Goal: Information Seeking & Learning: Learn about a topic

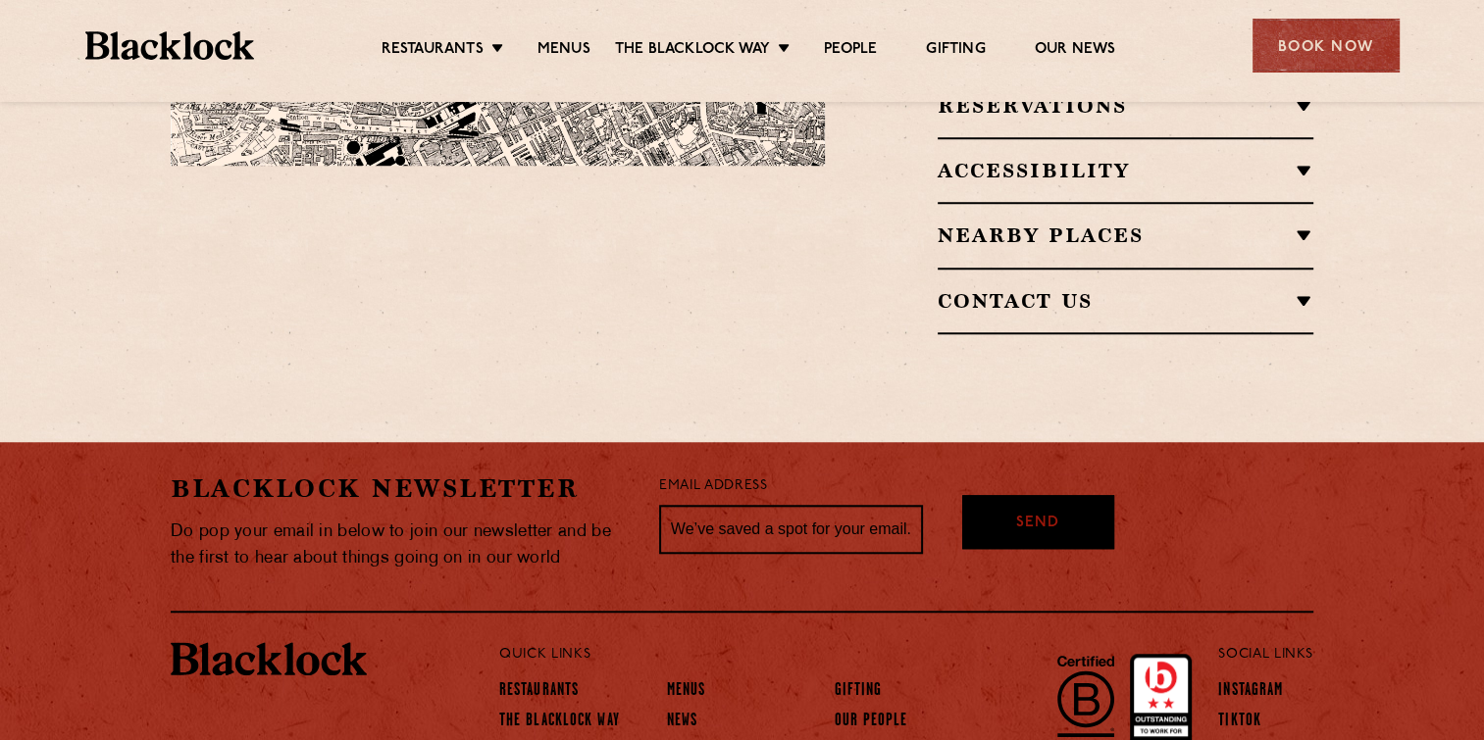
scroll to position [1556, 0]
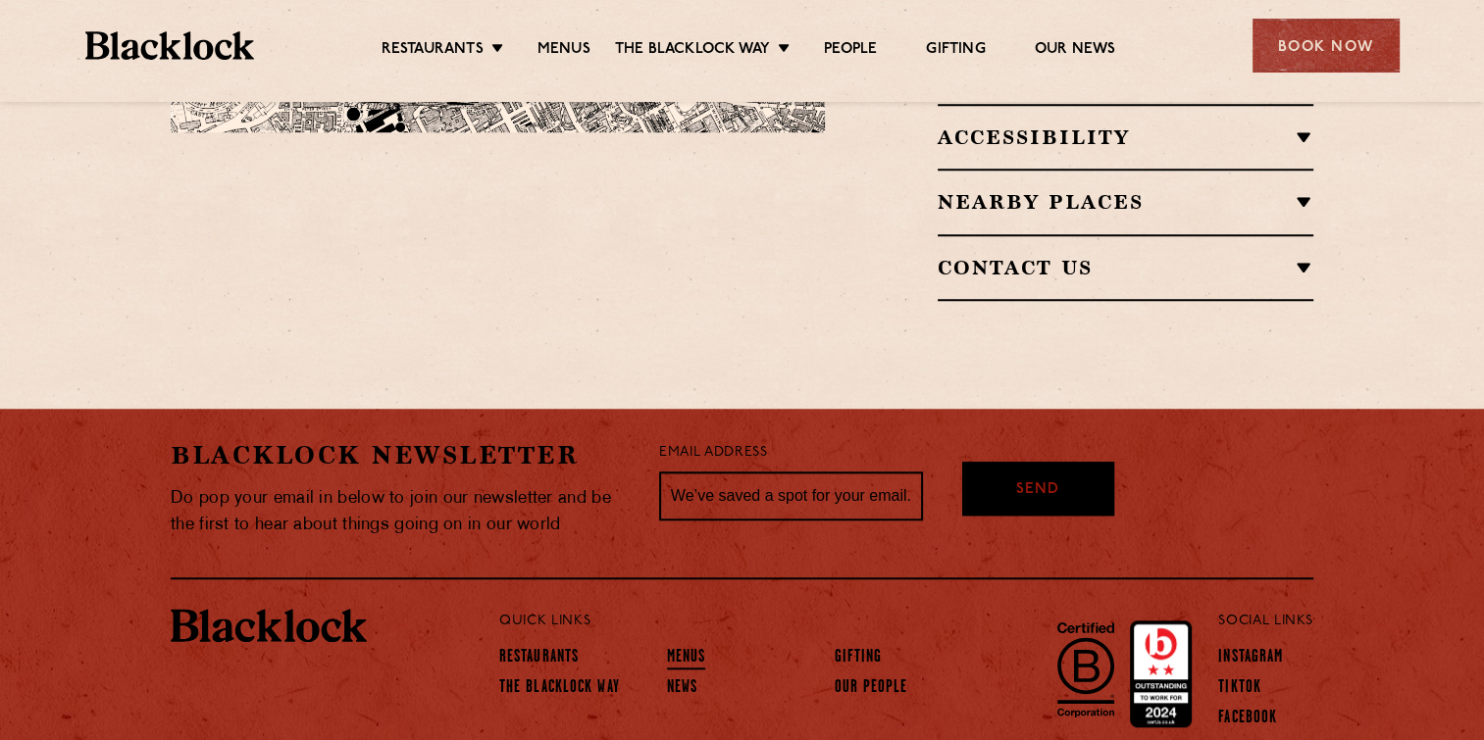
click at [678, 648] on link "Menus" at bounding box center [686, 659] width 39 height 22
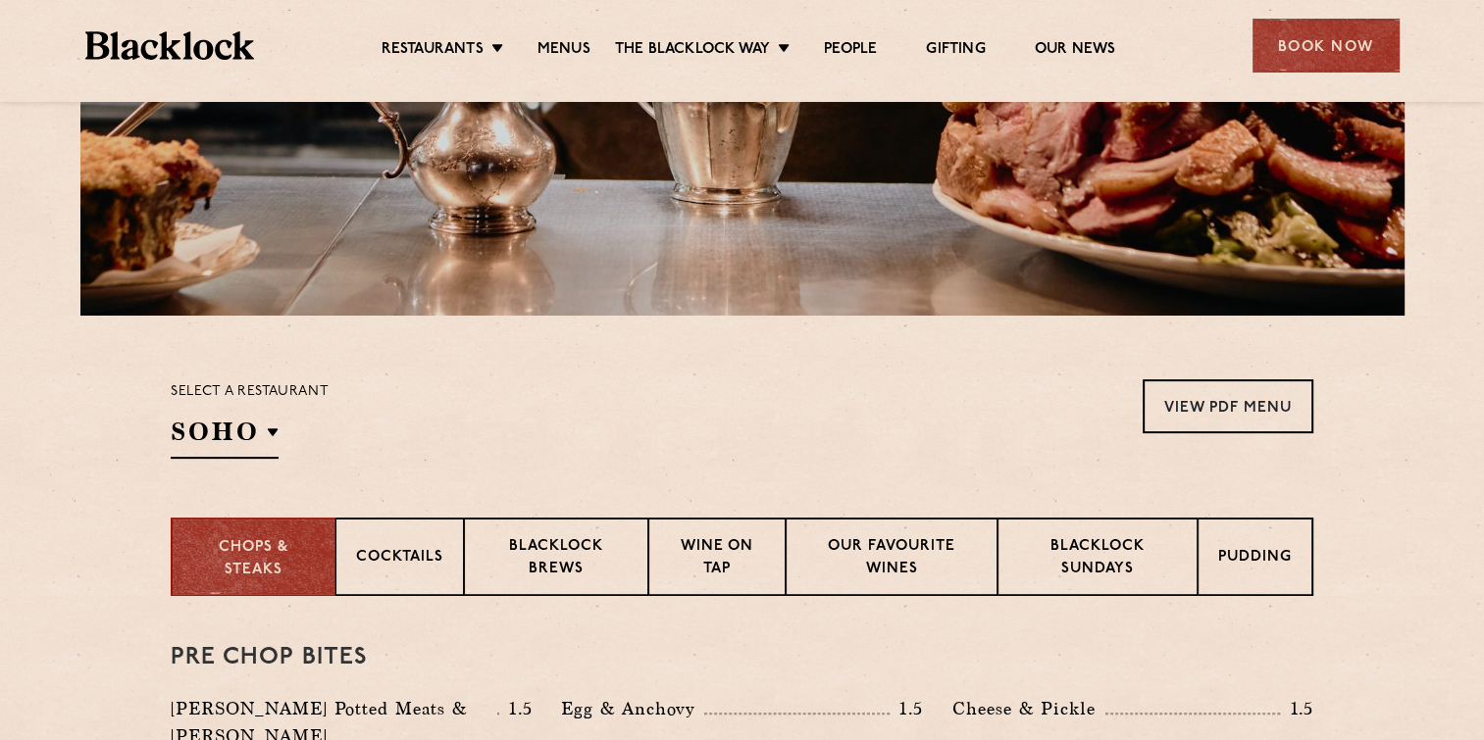
scroll to position [392, 0]
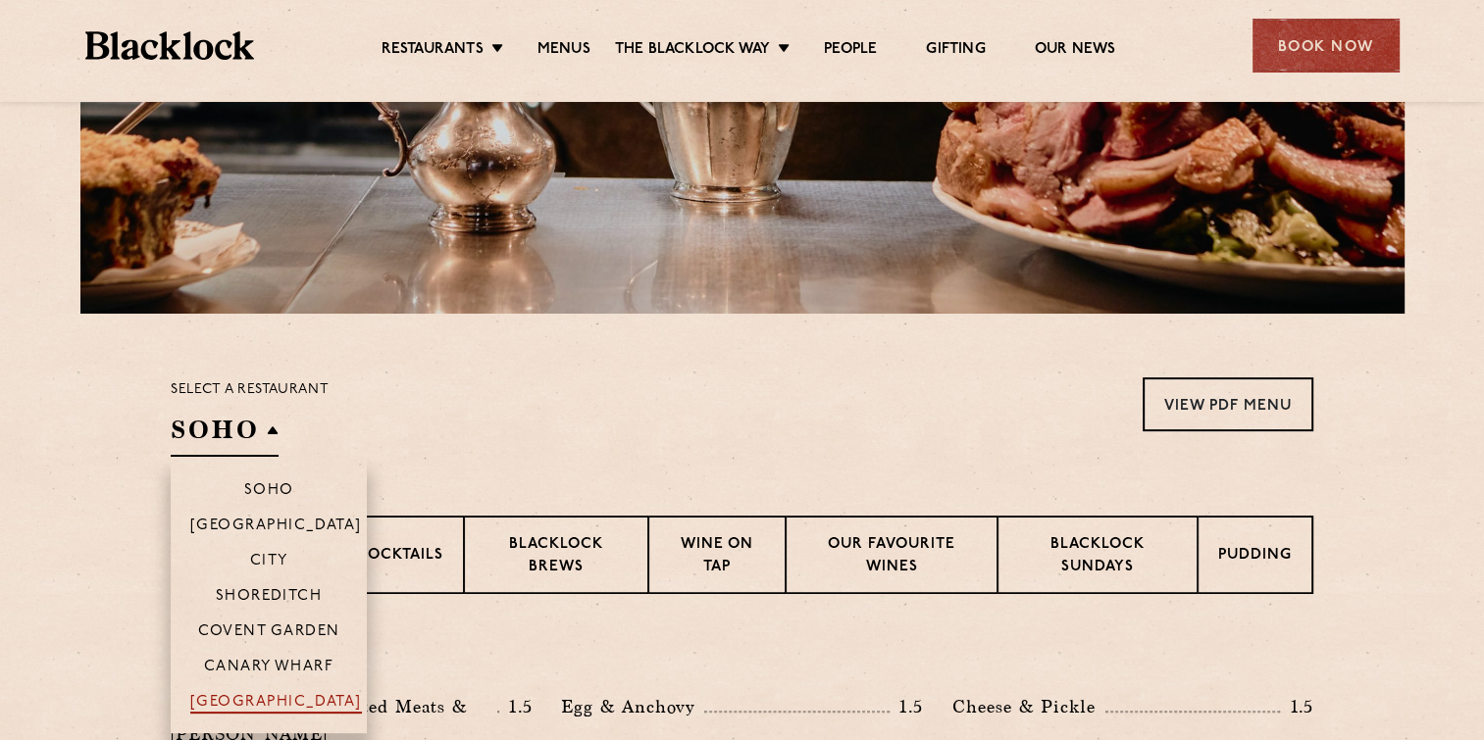
click at [293, 701] on p "[GEOGRAPHIC_DATA]" at bounding box center [276, 704] width 172 height 20
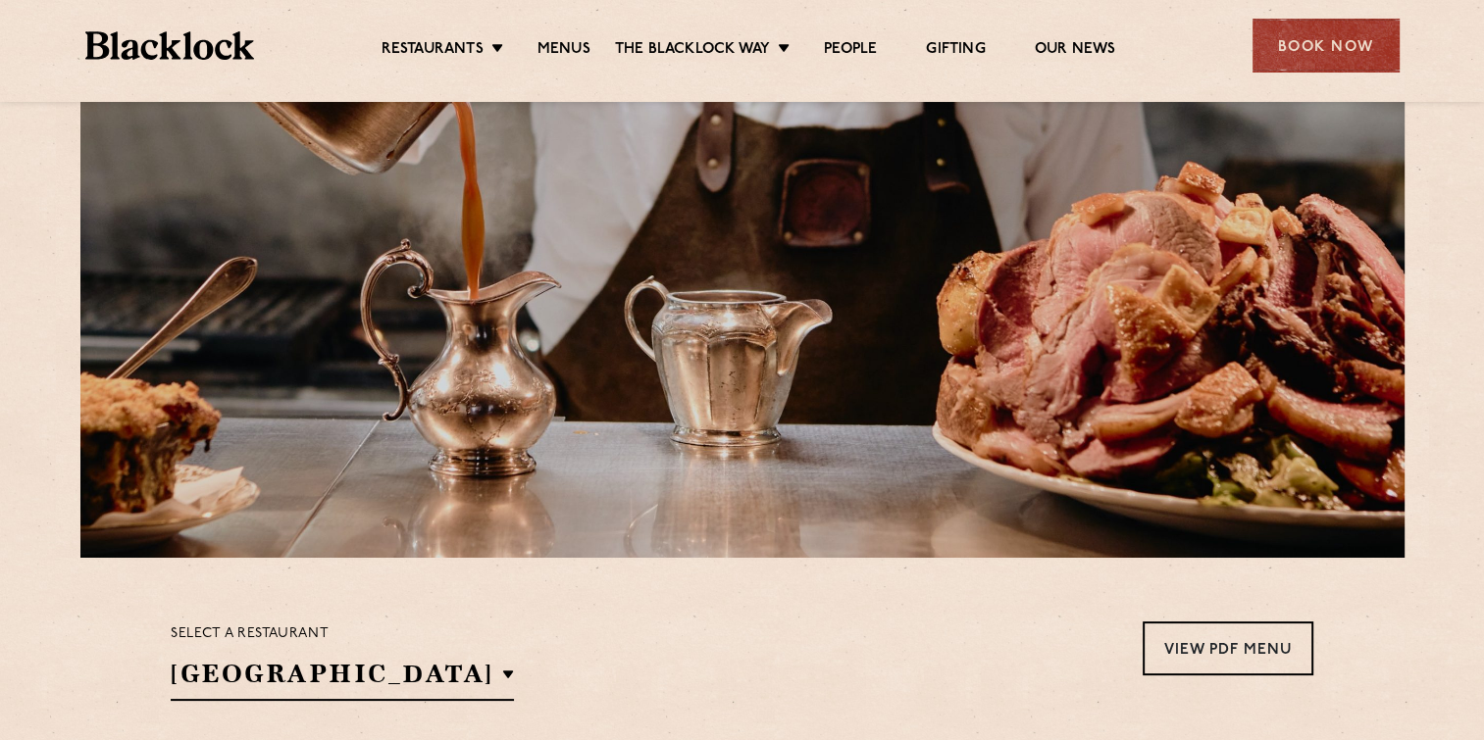
scroll to position [0, 0]
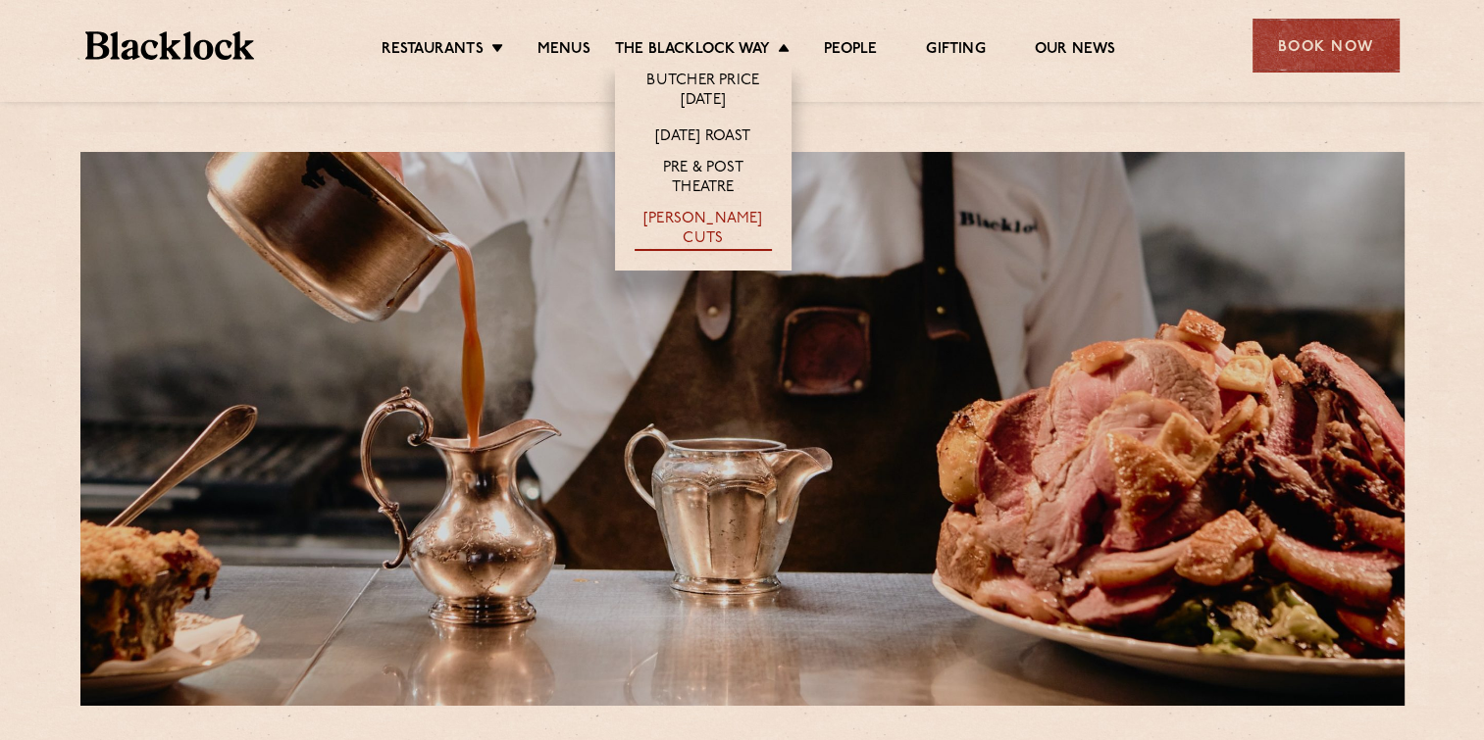
click at [683, 216] on link "[PERSON_NAME] Cuts" at bounding box center [703, 230] width 137 height 41
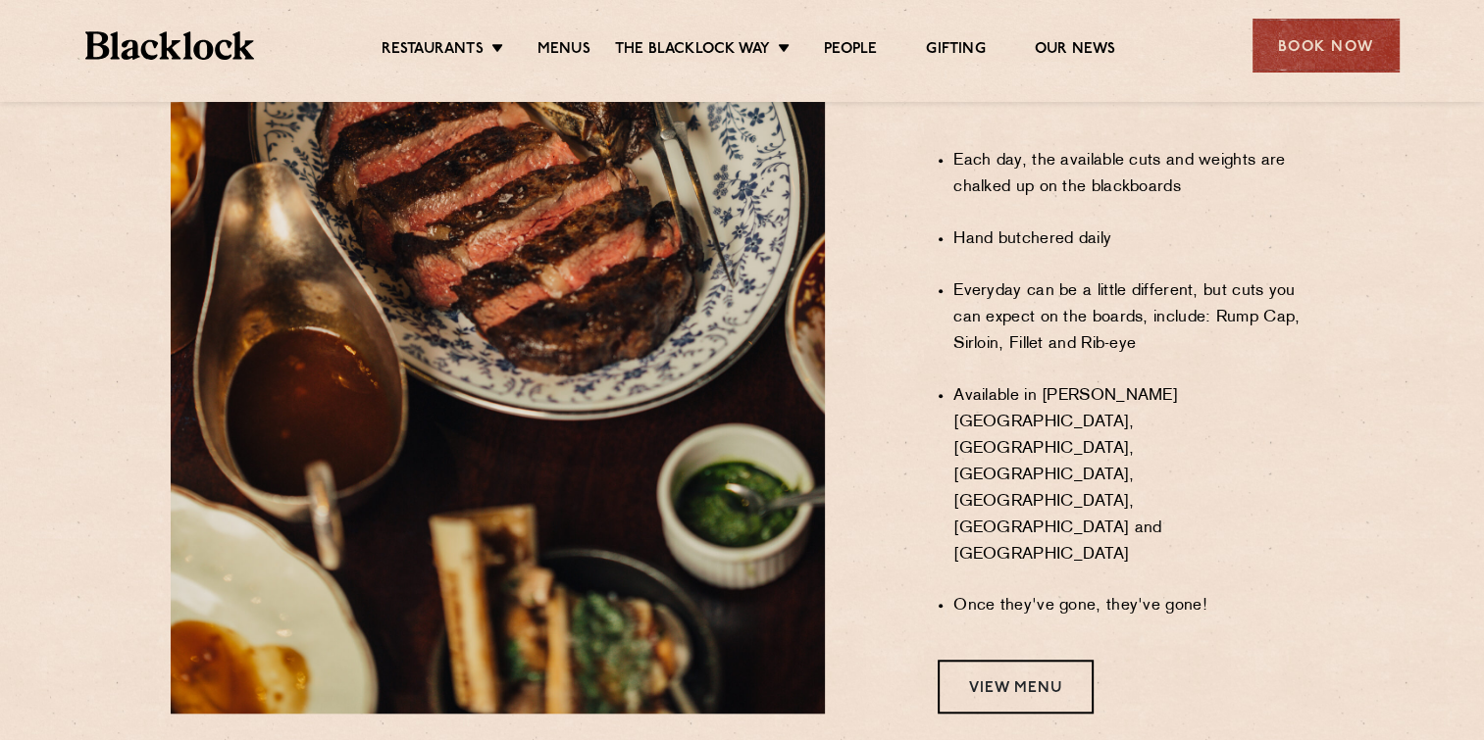
scroll to position [1569, 0]
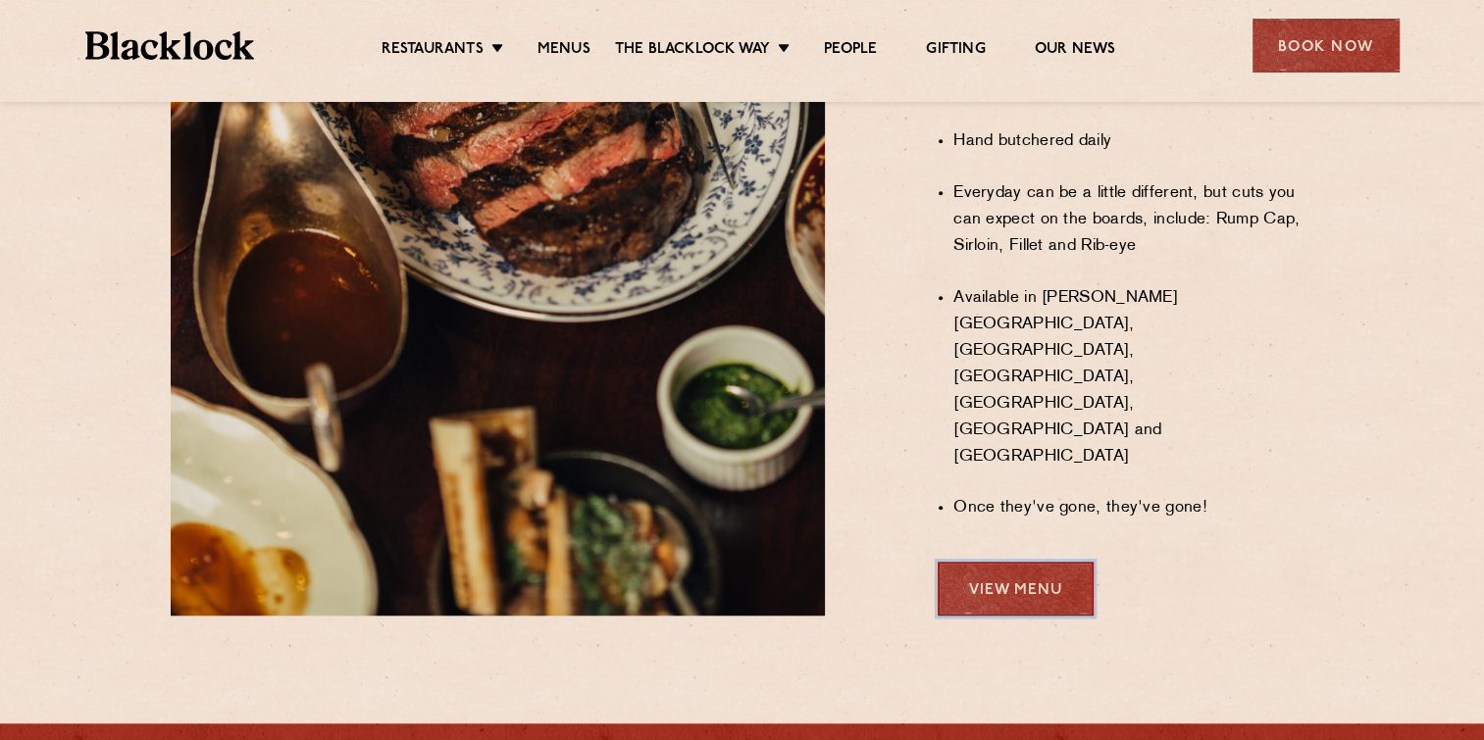
click at [976, 562] on link "View Menu" at bounding box center [1016, 589] width 156 height 54
